Goal: Task Accomplishment & Management: Use online tool/utility

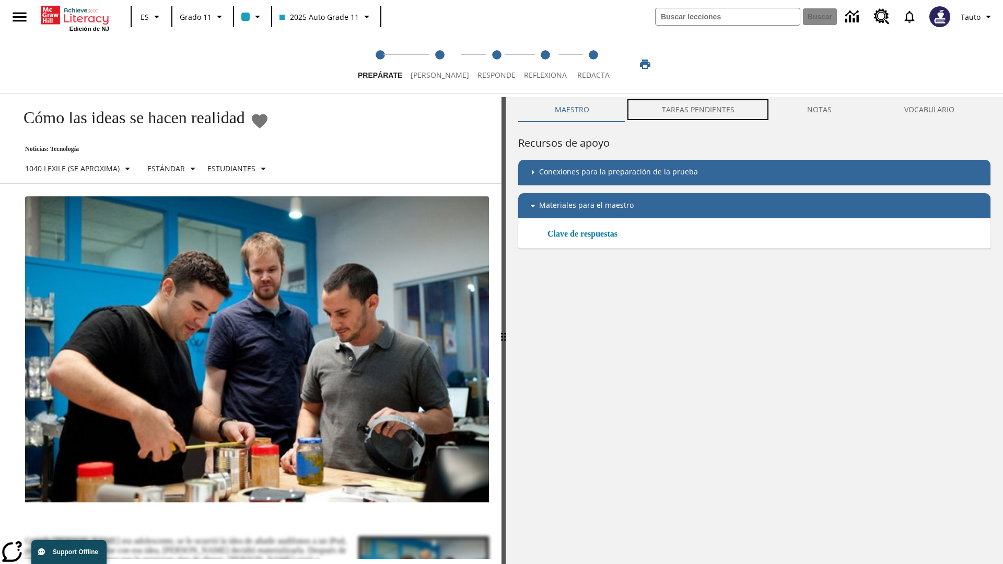
click at [699, 110] on button "TAREAS PENDIENTES" at bounding box center [697, 109] width 145 height 25
